Goal: Check status: Check status

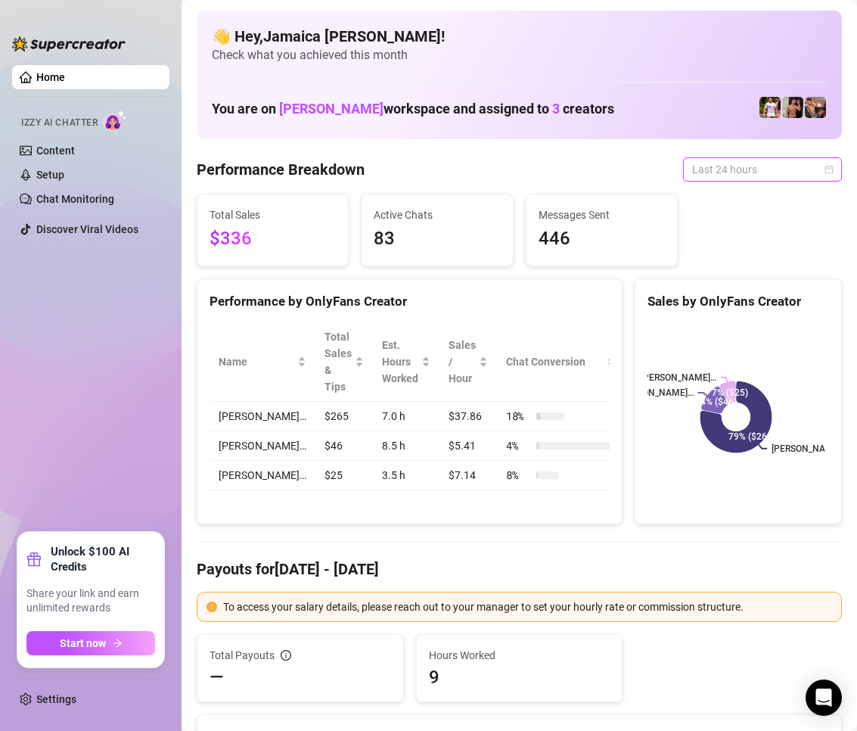
click at [702, 160] on span "Last 24 hours" at bounding box center [762, 169] width 141 height 23
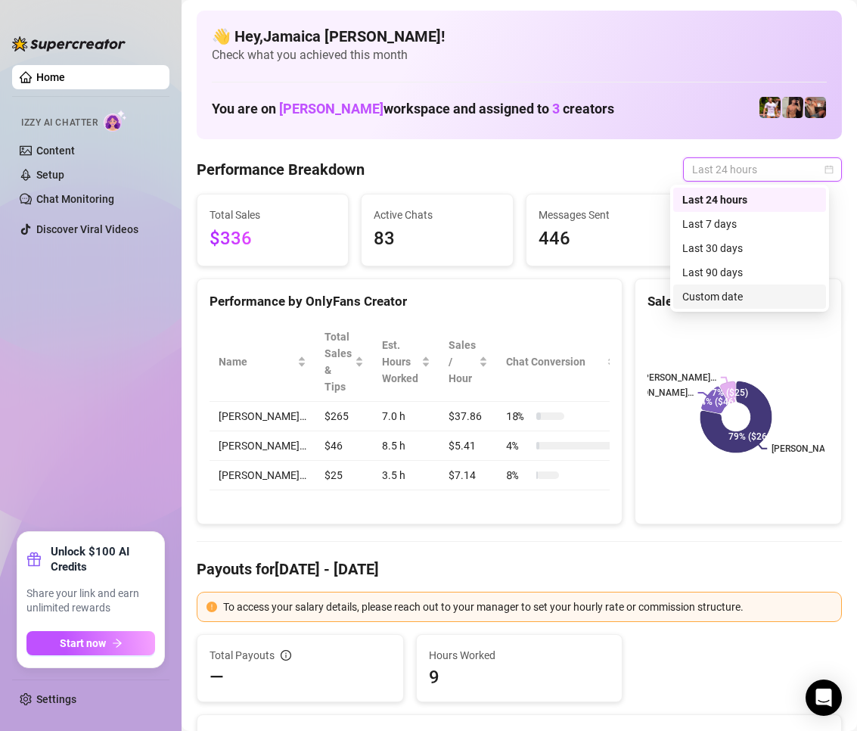
click at [732, 302] on div "Custom date" at bounding box center [749, 296] width 135 height 17
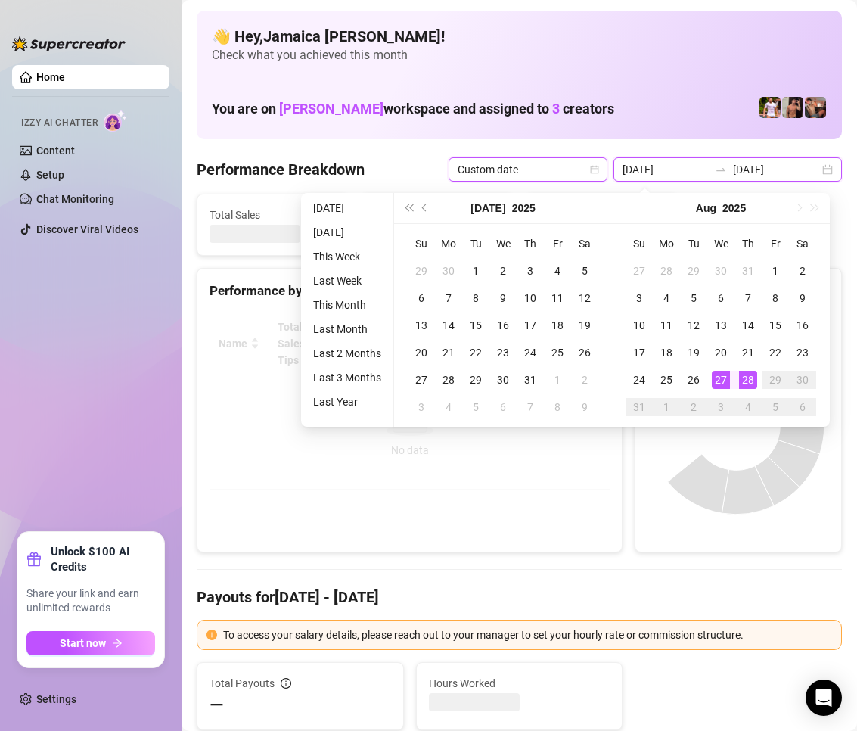
drag, startPoint x: 689, startPoint y: 162, endPoint x: 688, endPoint y: 177, distance: 15.2
click at [688, 162] on input "[DATE]" at bounding box center [665, 169] width 86 height 17
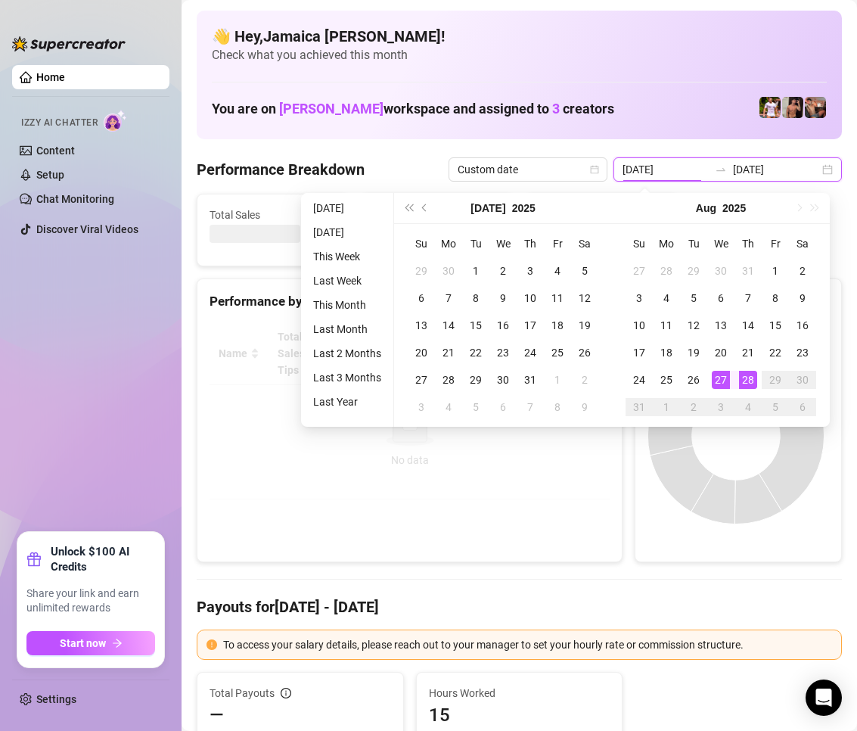
type input "[DATE]"
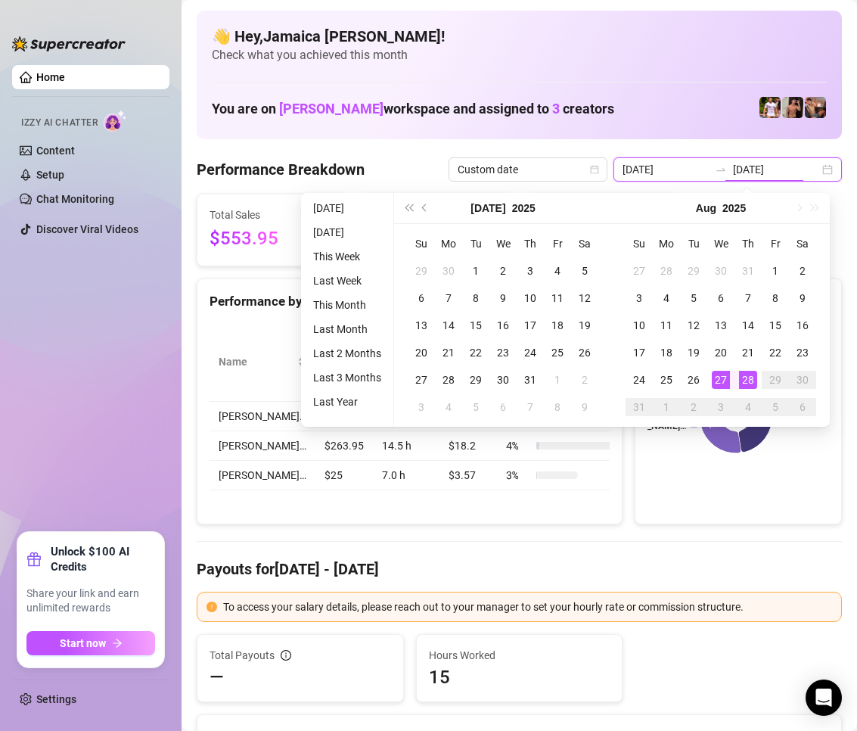
type input "[DATE]"
drag, startPoint x: 673, startPoint y: 167, endPoint x: 750, endPoint y: 290, distance: 144.4
click at [675, 169] on input "[DATE]" at bounding box center [665, 169] width 86 height 17
type input "[DATE]"
click at [753, 371] on div "28" at bounding box center [748, 380] width 18 height 18
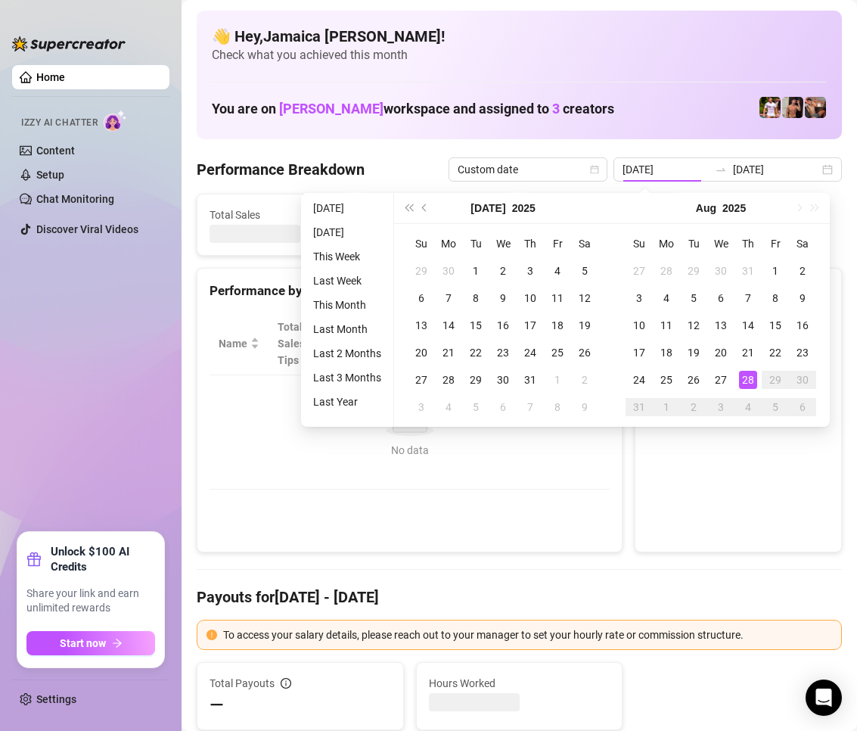
type input "[DATE]"
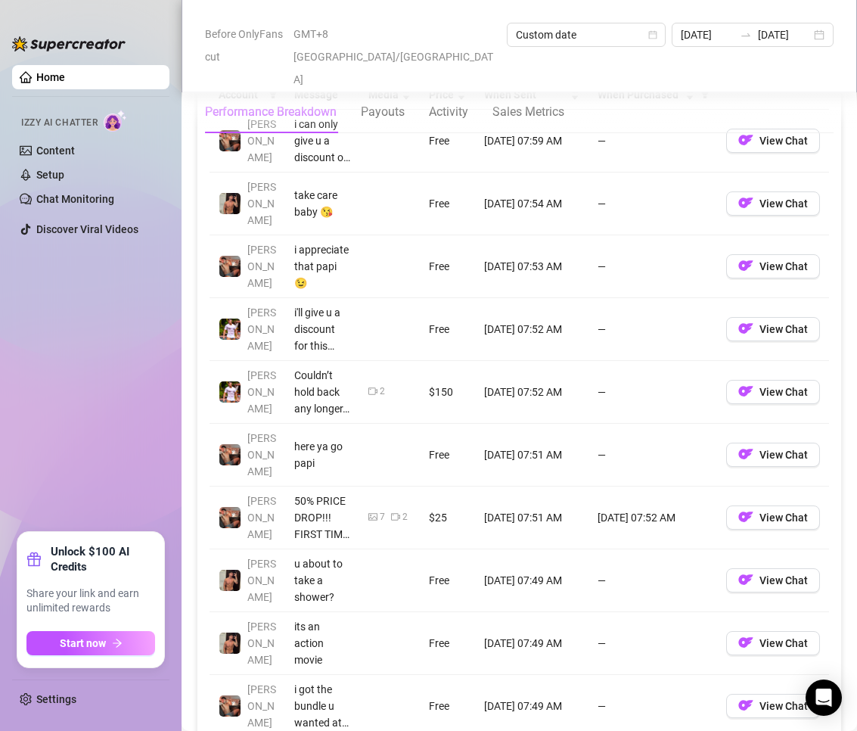
scroll to position [1210, 0]
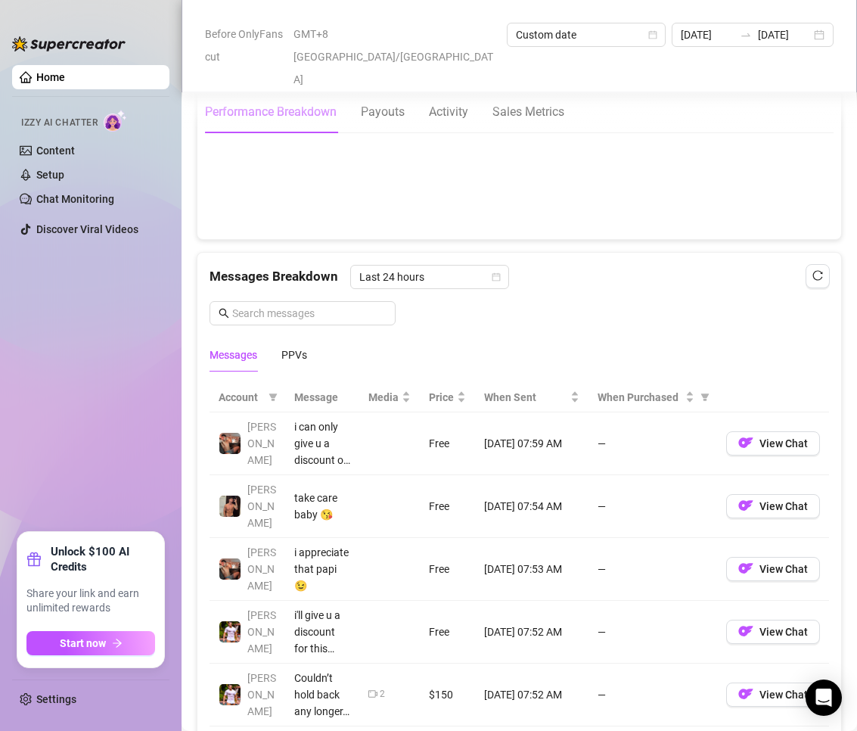
click at [310, 352] on div "Messages PPVs" at bounding box center [519, 354] width 619 height 35
click at [305, 350] on div "PPVs" at bounding box center [294, 354] width 26 height 17
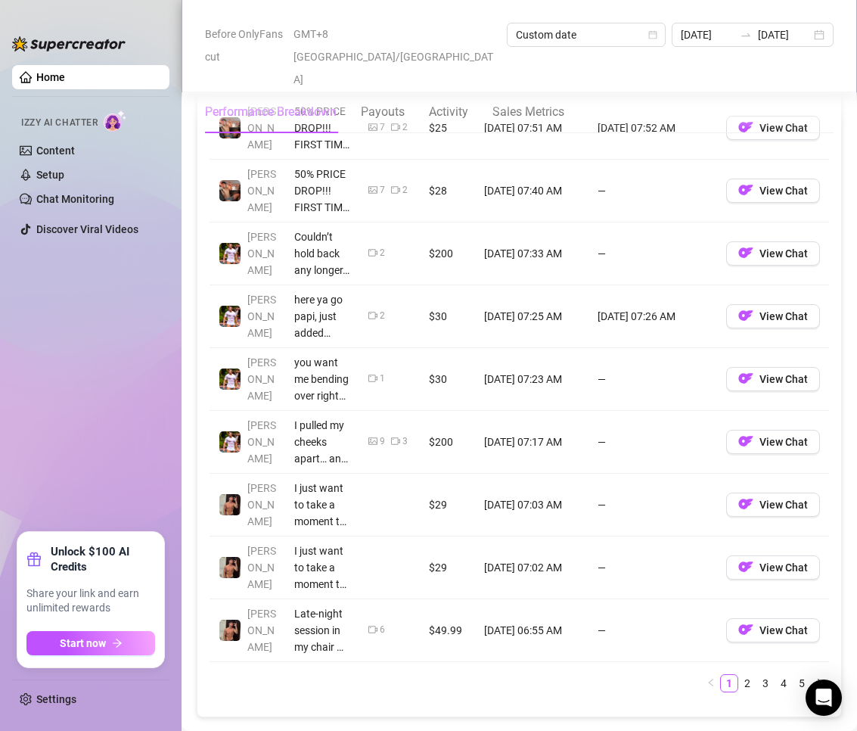
scroll to position [1664, 0]
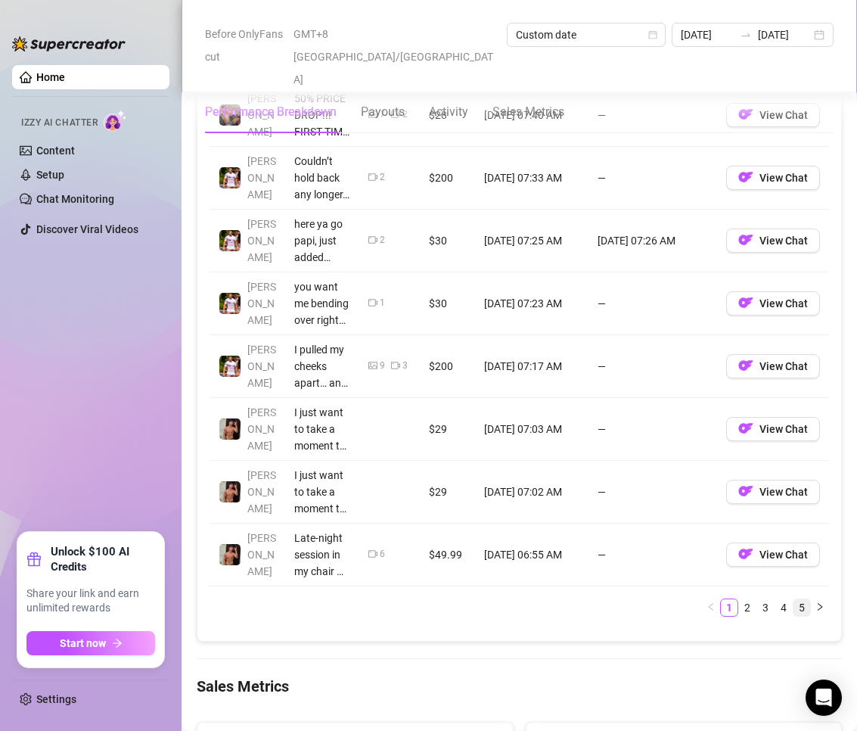
click at [793, 610] on link "5" at bounding box center [801, 607] width 17 height 17
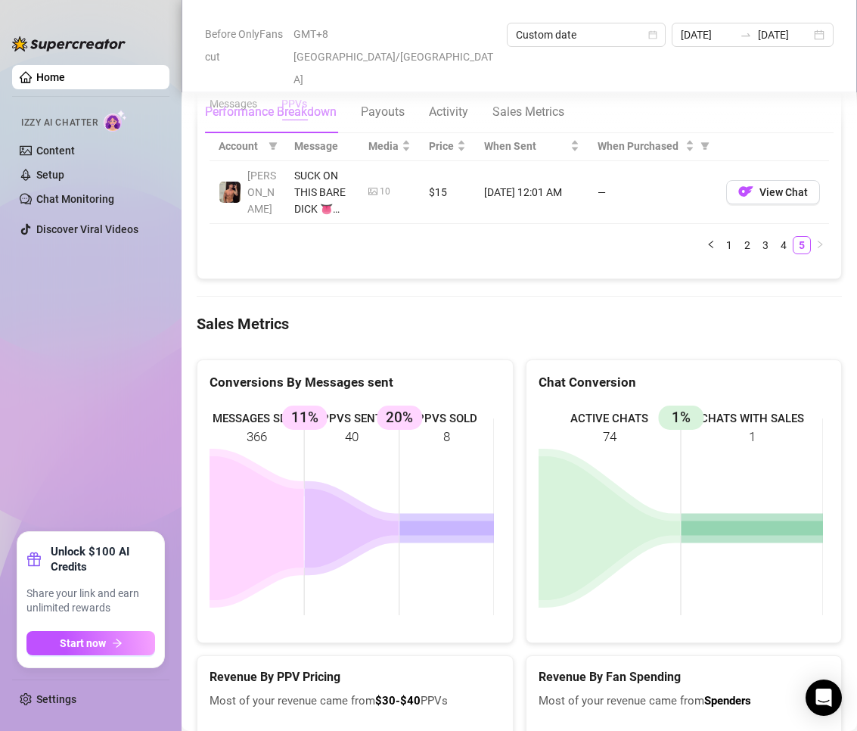
scroll to position [1234, 0]
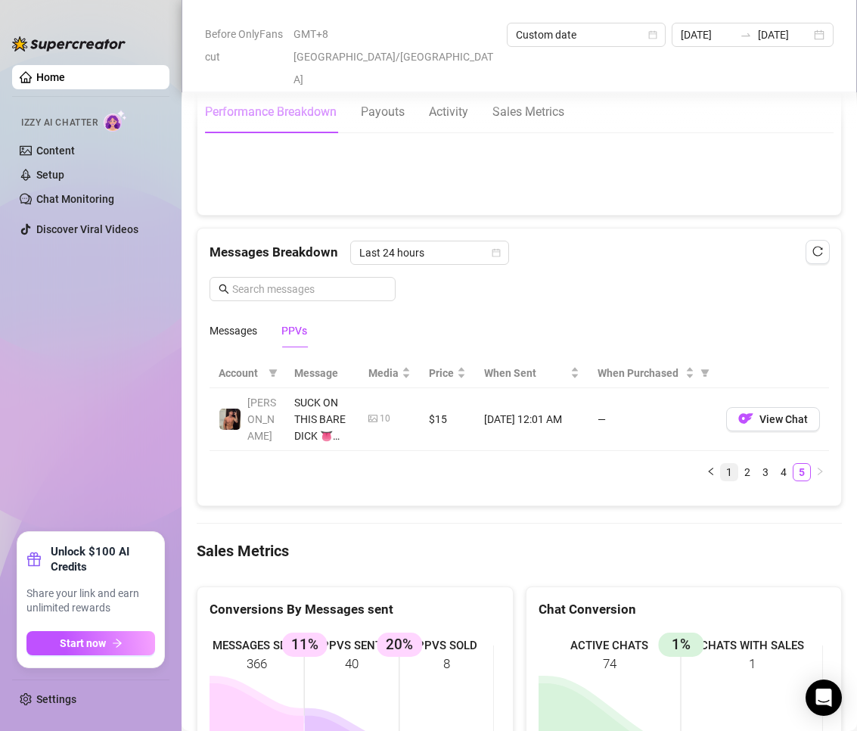
click at [721, 478] on link "1" at bounding box center [729, 472] width 17 height 17
